Goal: Task Accomplishment & Management: Manage account settings

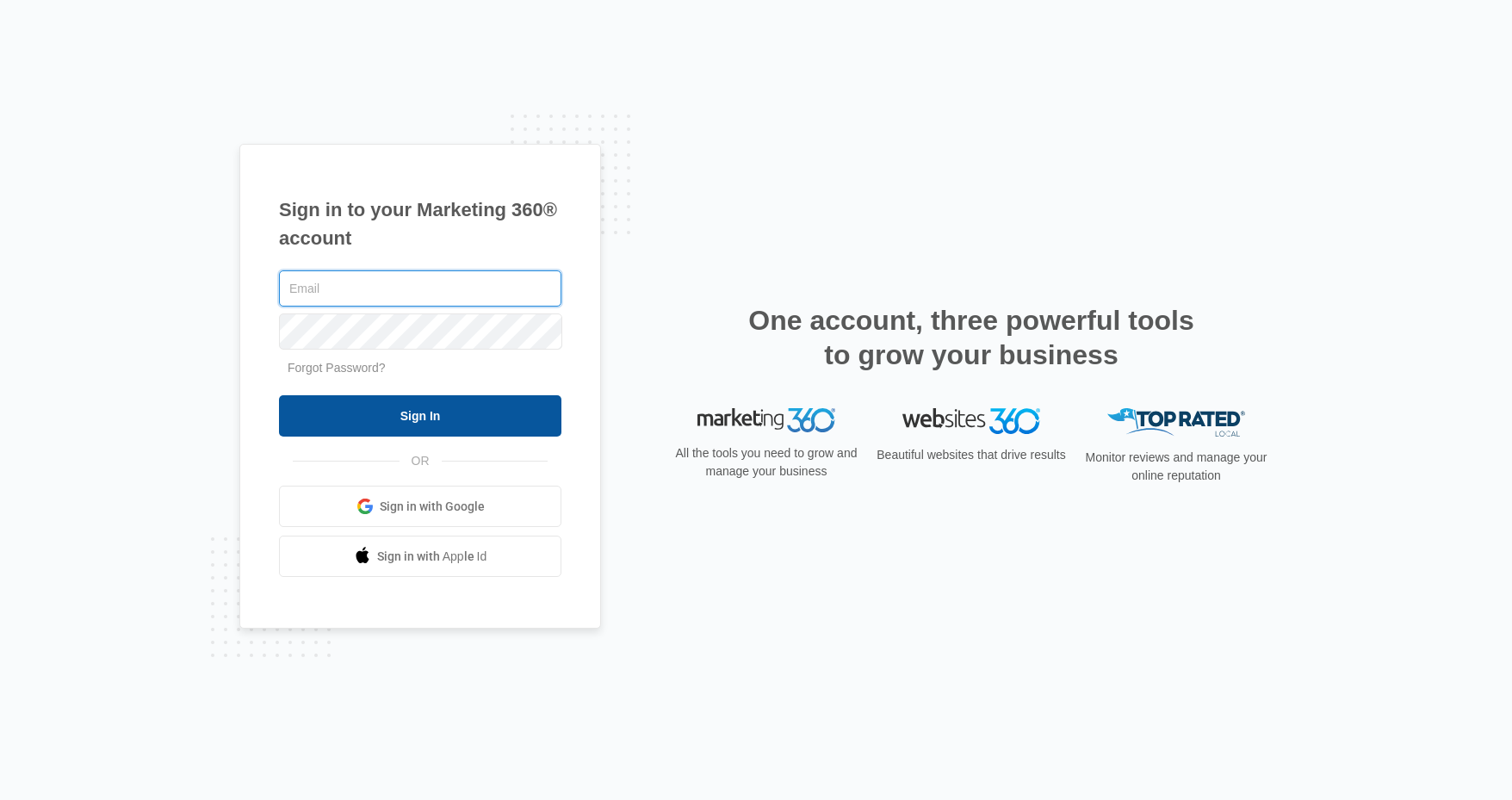
type input "[PERSON_NAME][EMAIL_ADDRESS][DOMAIN_NAME]"
click at [396, 399] on input "Sign In" at bounding box center [420, 415] width 282 height 42
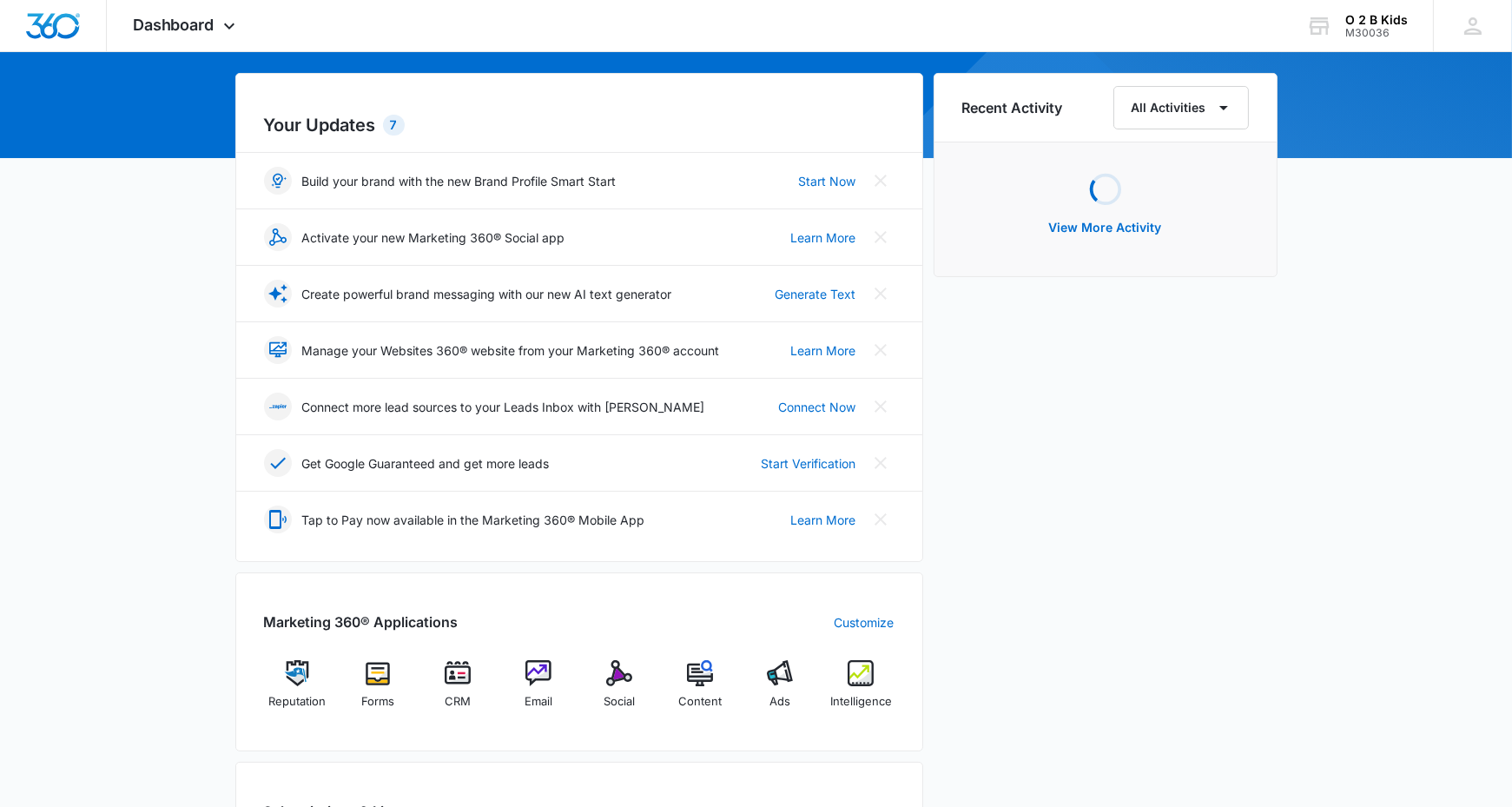
scroll to position [347, 0]
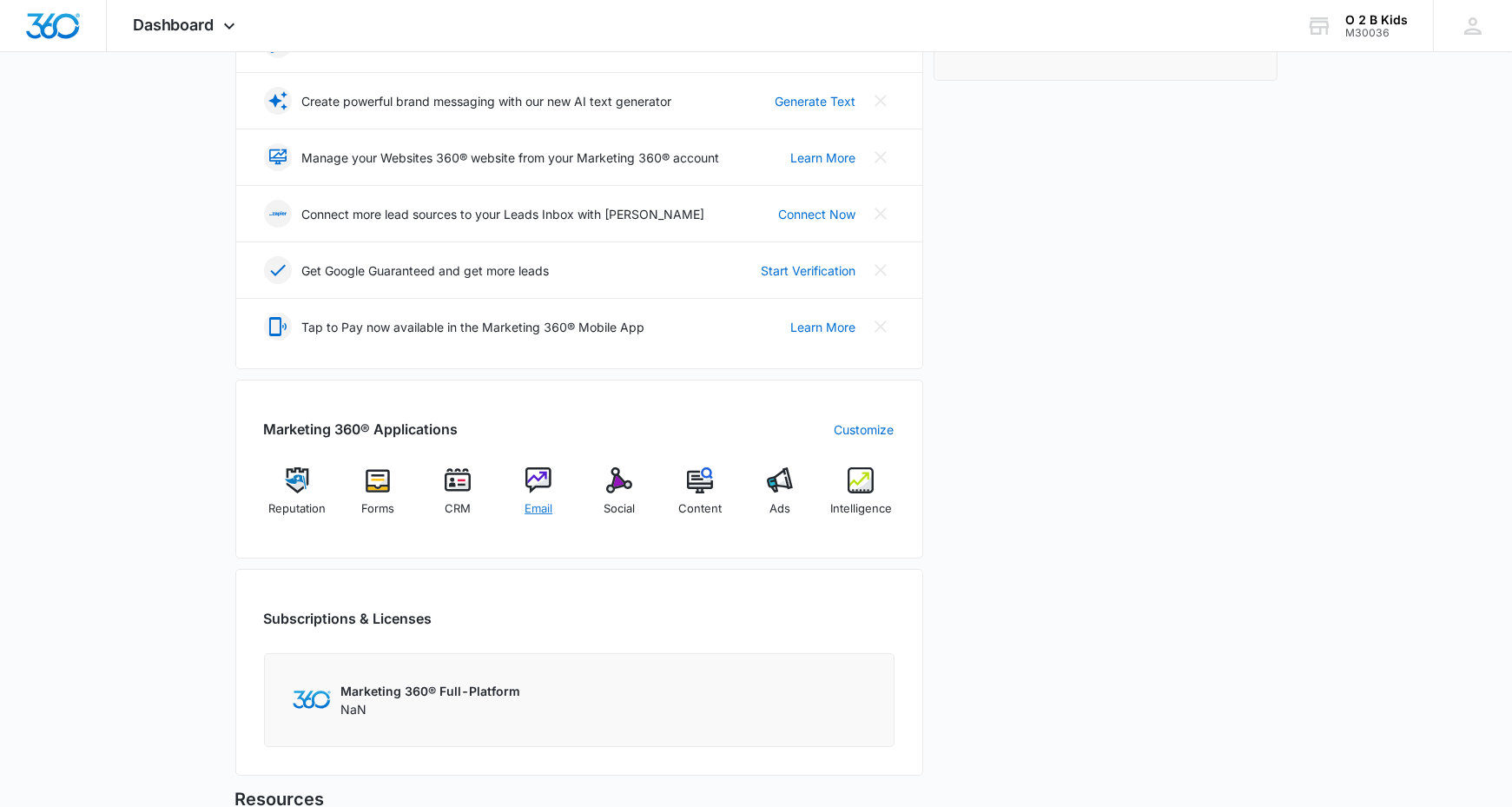
click at [547, 471] on img at bounding box center [539, 480] width 26 height 26
